Goal: Task Accomplishment & Management: Use online tool/utility

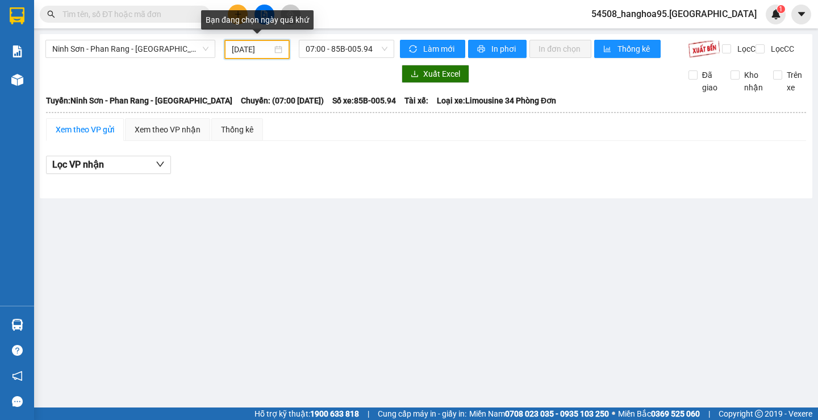
click at [264, 53] on input "[DATE]" at bounding box center [252, 49] width 40 height 13
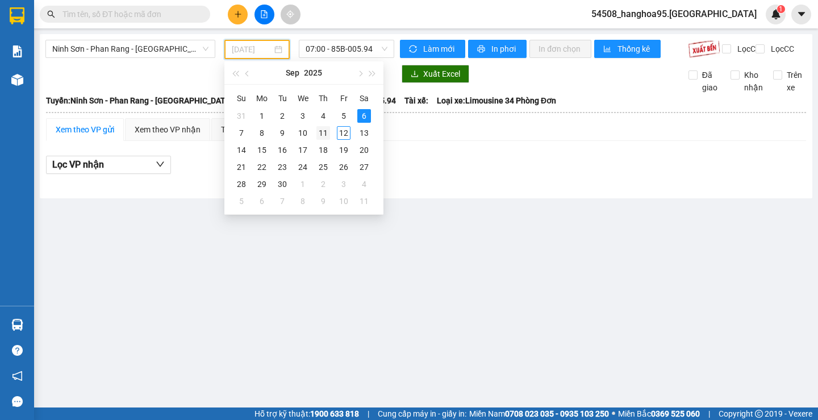
click at [324, 132] on div "11" at bounding box center [324, 133] width 14 height 14
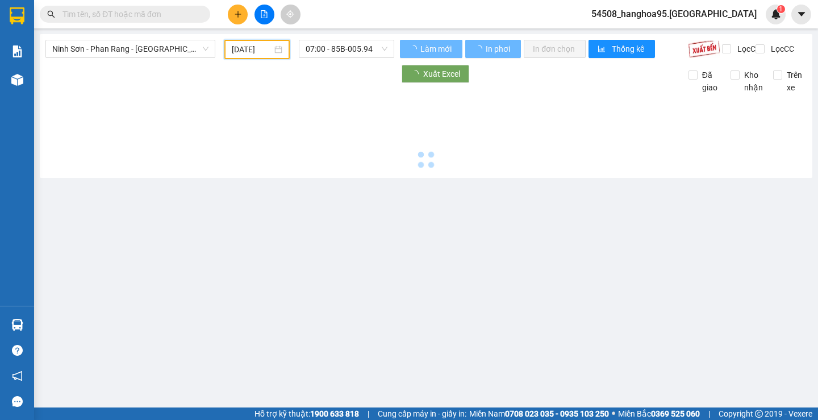
type input "[DATE]"
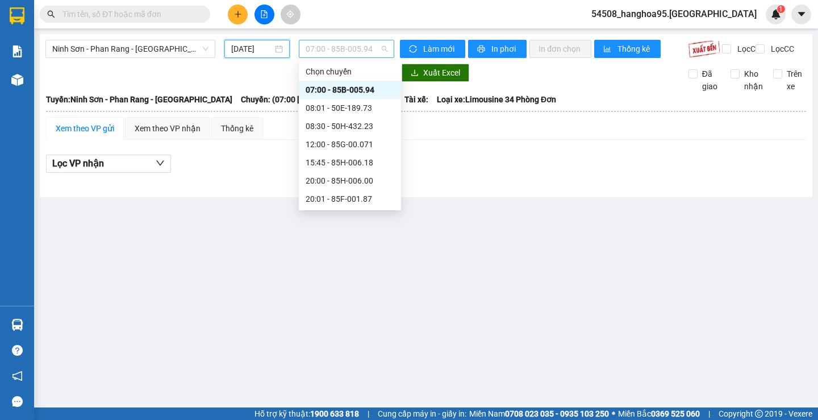
click at [373, 48] on span "07:00 - 85B-005.94" at bounding box center [347, 48] width 82 height 17
click at [355, 178] on div "20:00 - 85H-006.00" at bounding box center [350, 180] width 89 height 13
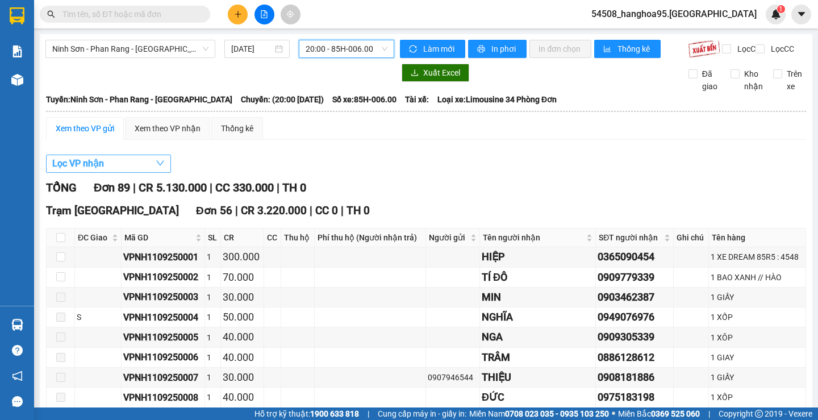
click at [60, 170] on span "Lọc VP nhận" at bounding box center [78, 163] width 52 height 14
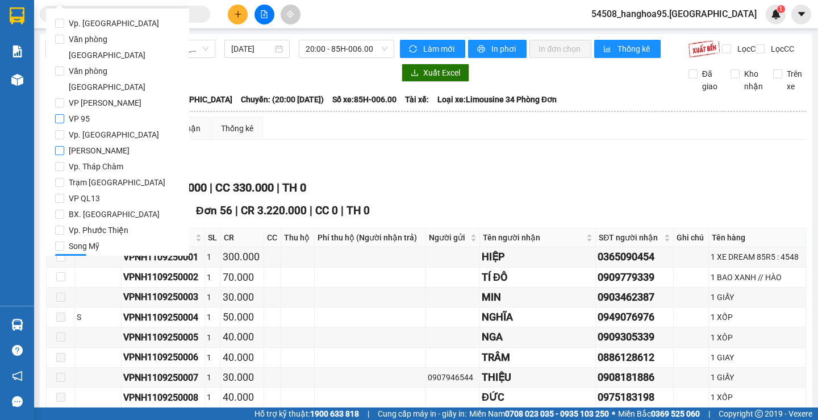
drag, startPoint x: 58, startPoint y: 86, endPoint x: 56, endPoint y: 111, distance: 25.1
click at [57, 114] on input "VP 95" at bounding box center [59, 118] width 9 height 9
checkbox input "true"
click at [58, 146] on input "[PERSON_NAME]" at bounding box center [59, 150] width 9 height 9
checkbox input "true"
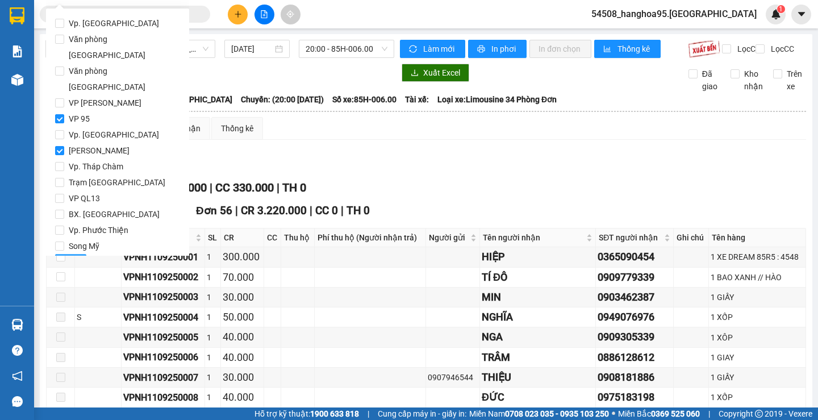
click at [74, 257] on span "Lọc" at bounding box center [70, 263] width 13 height 13
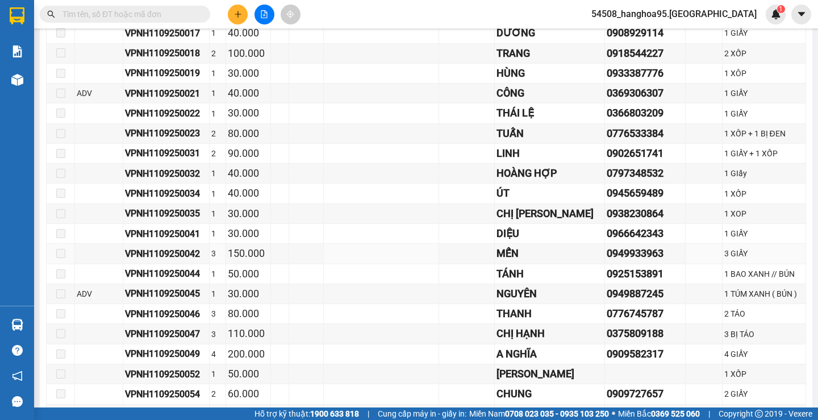
scroll to position [682, 0]
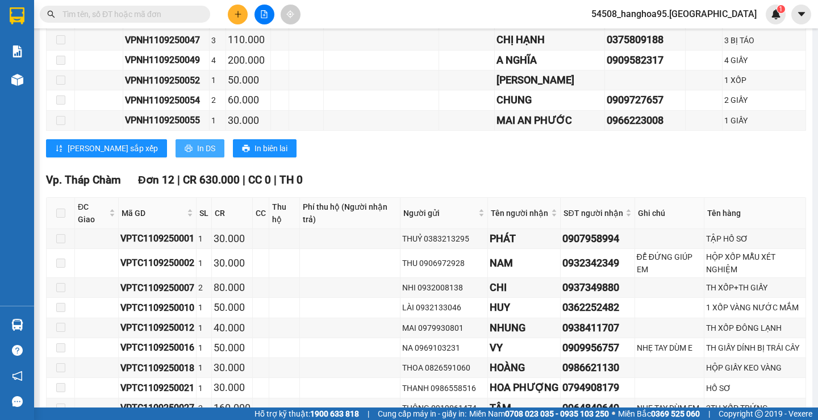
click at [197, 155] on span "In DS" at bounding box center [206, 148] width 18 height 13
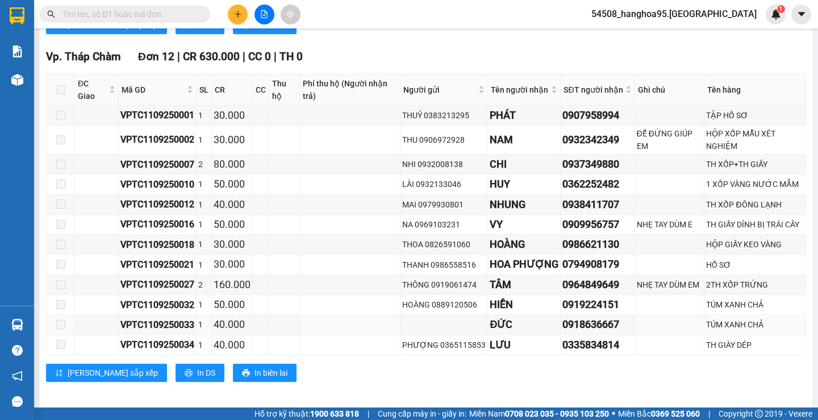
scroll to position [821, 0]
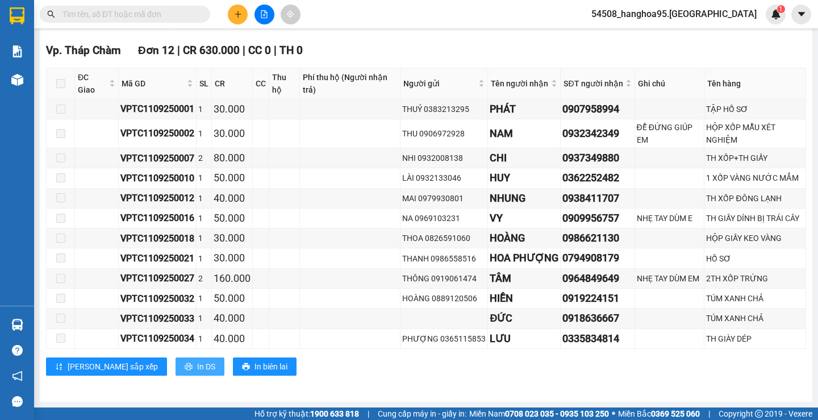
click at [185, 369] on icon "printer" at bounding box center [189, 367] width 8 height 8
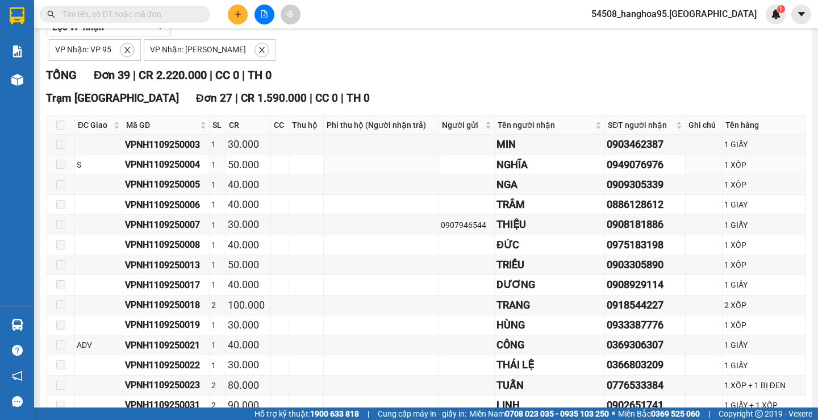
scroll to position [0, 0]
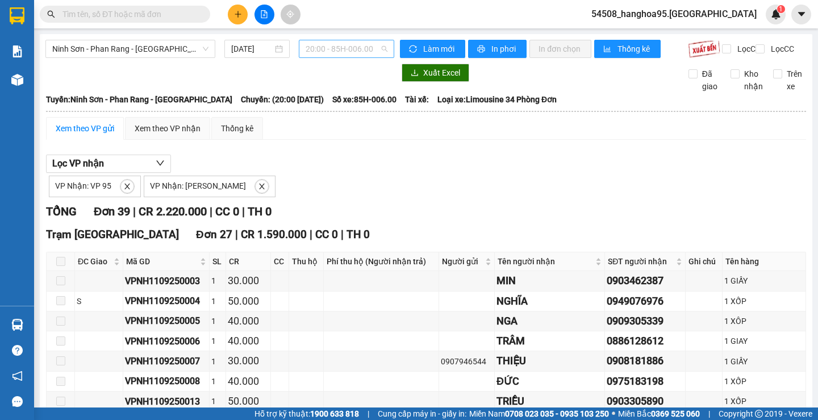
click at [372, 46] on span "20:00 - 85H-006.00" at bounding box center [347, 48] width 82 height 17
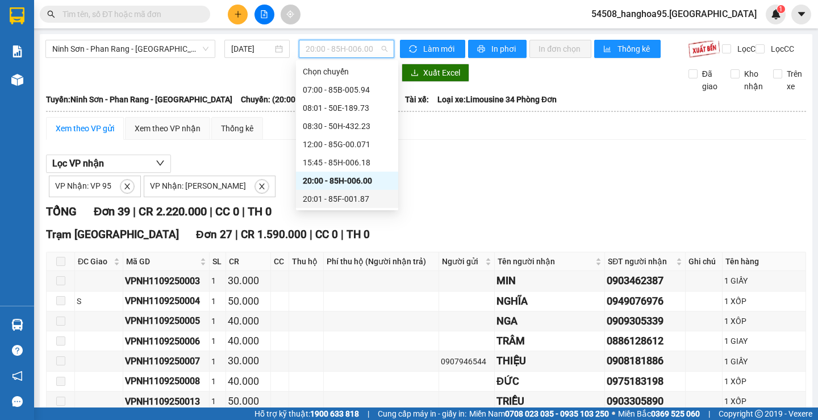
click at [346, 201] on div "20:01 - 85F-001.87" at bounding box center [347, 199] width 89 height 13
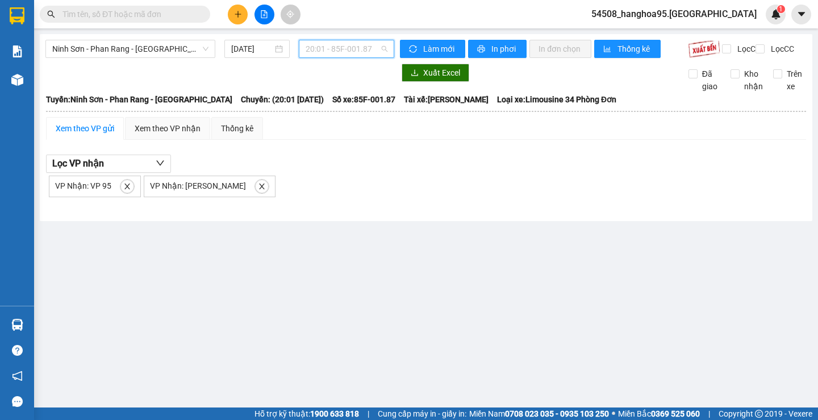
click at [382, 40] on div "20:01 - 85F-001.87" at bounding box center [346, 49] width 95 height 18
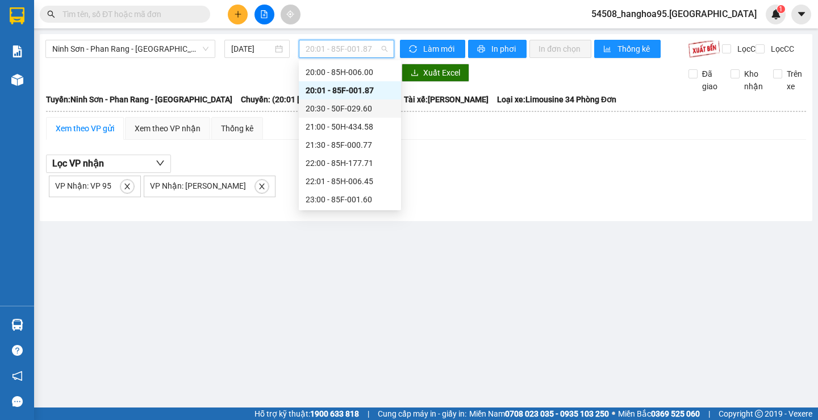
scroll to position [109, 0]
click at [363, 108] on div "20:30 - 50F-029.60" at bounding box center [350, 108] width 89 height 13
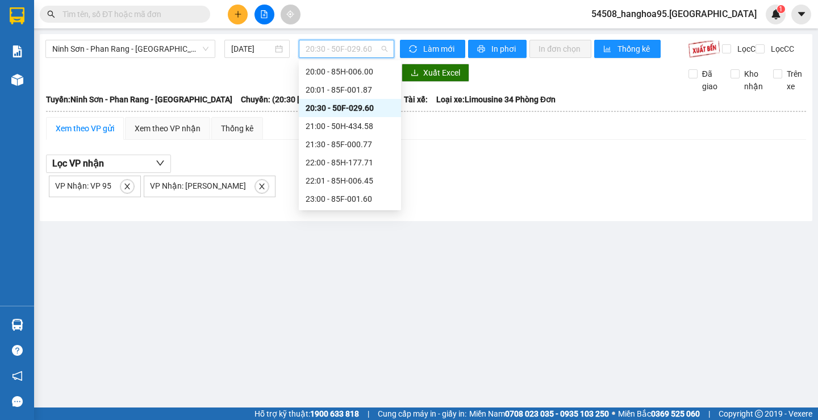
click at [371, 55] on span "20:30 - 50F-029.60" at bounding box center [347, 48] width 82 height 17
click at [367, 130] on div "21:00 - 50H-434.58" at bounding box center [350, 126] width 89 height 13
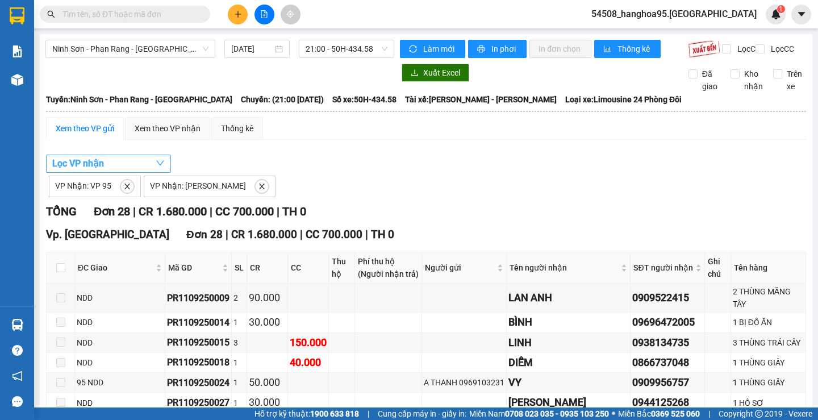
click at [75, 170] on span "Lọc VP nhận" at bounding box center [78, 163] width 52 height 14
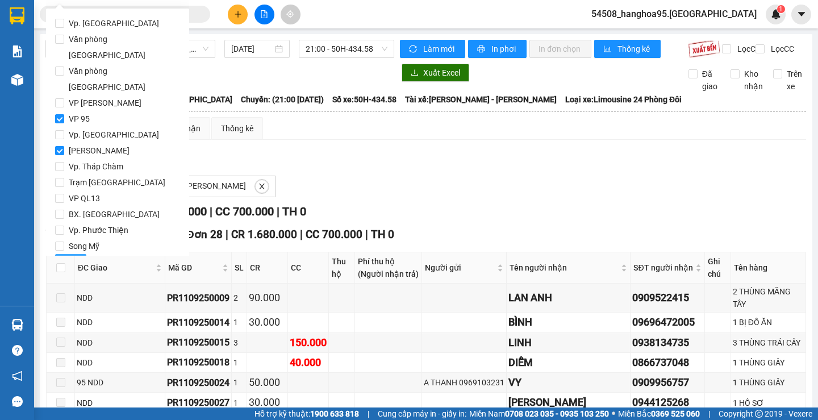
click at [68, 257] on span "Lọc" at bounding box center [70, 263] width 13 height 13
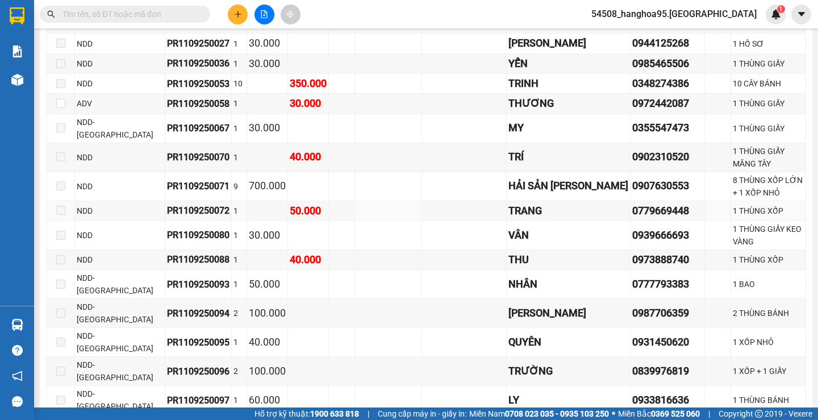
scroll to position [604, 0]
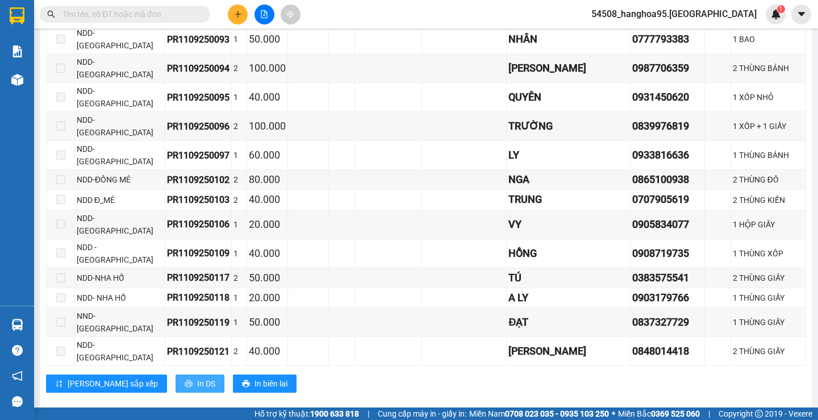
click at [197, 377] on span "In DS" at bounding box center [206, 383] width 18 height 13
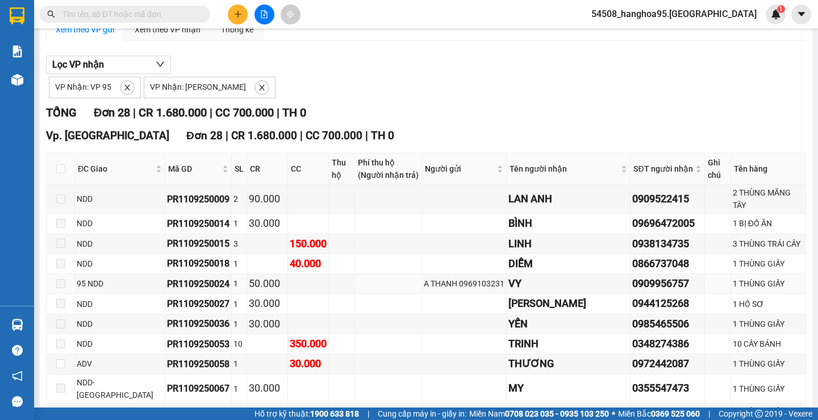
scroll to position [0, 0]
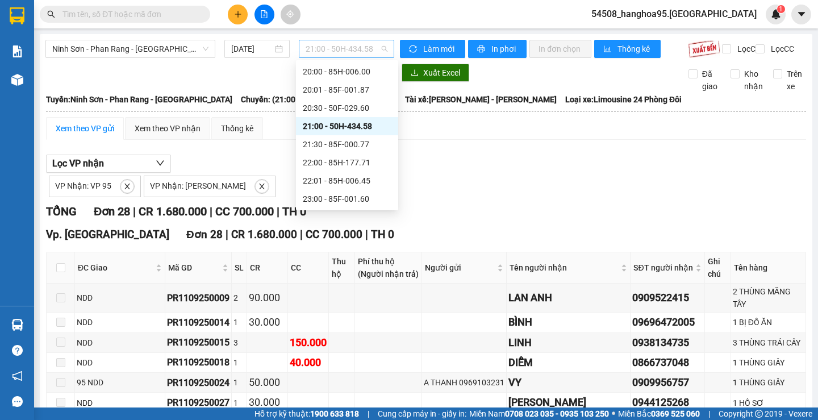
click at [375, 51] on span "21:00 - 50H-434.58" at bounding box center [347, 48] width 82 height 17
click at [366, 144] on div "21:30 - 85F-000.77" at bounding box center [347, 144] width 89 height 13
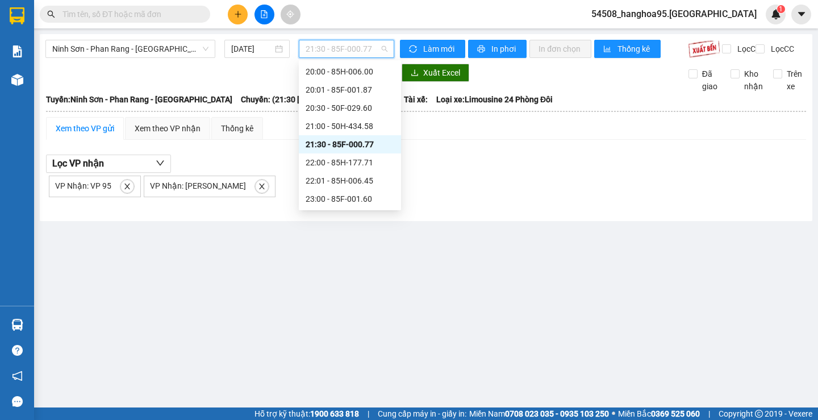
click at [369, 46] on span "21:30 - 85F-000.77" at bounding box center [347, 48] width 82 height 17
click at [363, 164] on div "22:00 - 85H-177.71" at bounding box center [350, 162] width 89 height 13
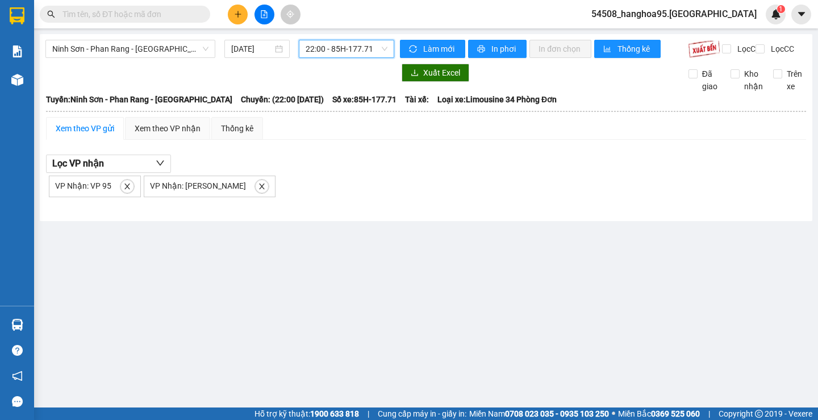
click at [387, 46] on span "22:00 - 85H-177.71" at bounding box center [347, 48] width 82 height 17
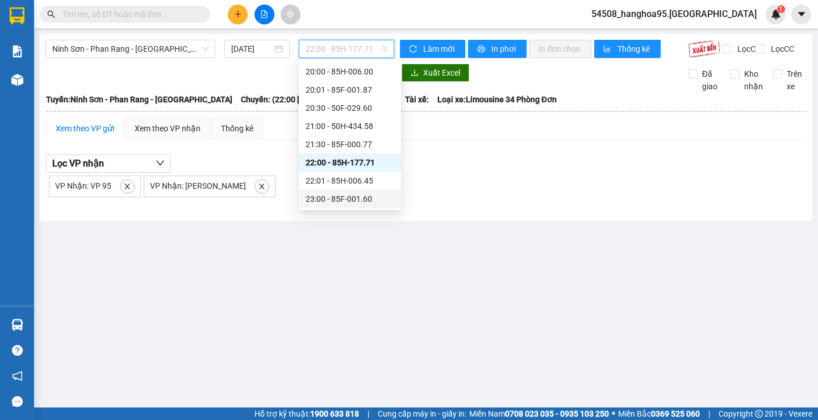
click at [363, 195] on div "23:00 - 85F-001.60" at bounding box center [350, 199] width 89 height 13
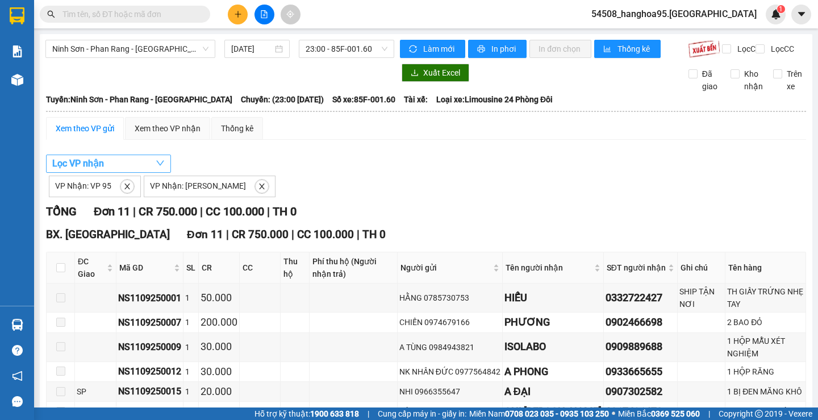
click at [66, 168] on span "Lọc VP nhận" at bounding box center [78, 163] width 52 height 14
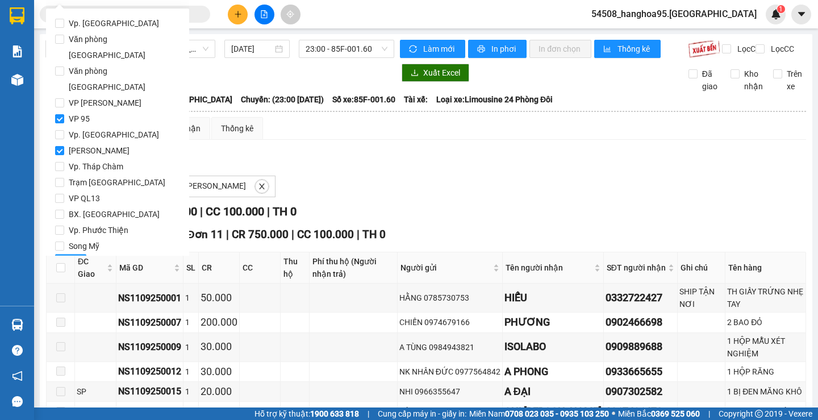
click at [76, 257] on span "Lọc" at bounding box center [70, 263] width 13 height 13
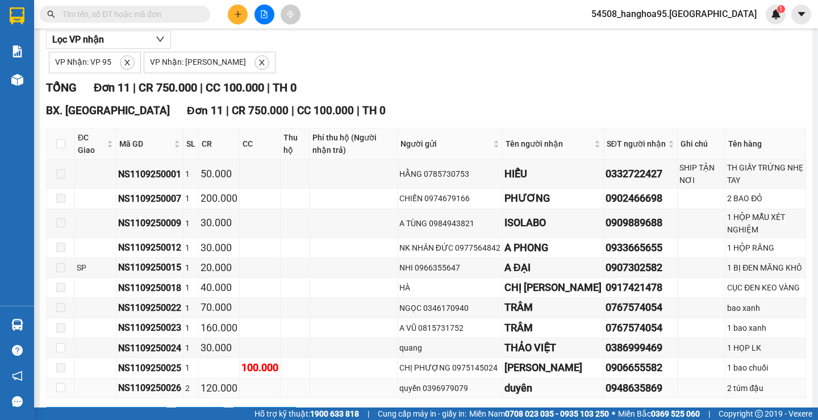
scroll to position [183, 0]
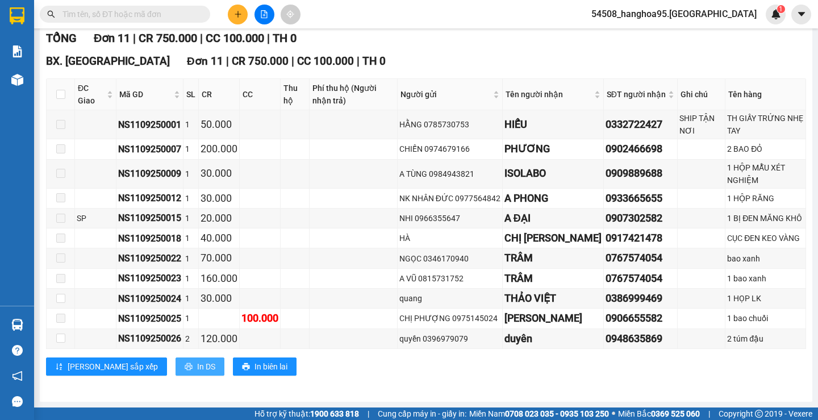
click at [197, 371] on span "In DS" at bounding box center [206, 366] width 18 height 13
